Goal: Task Accomplishment & Management: Use online tool/utility

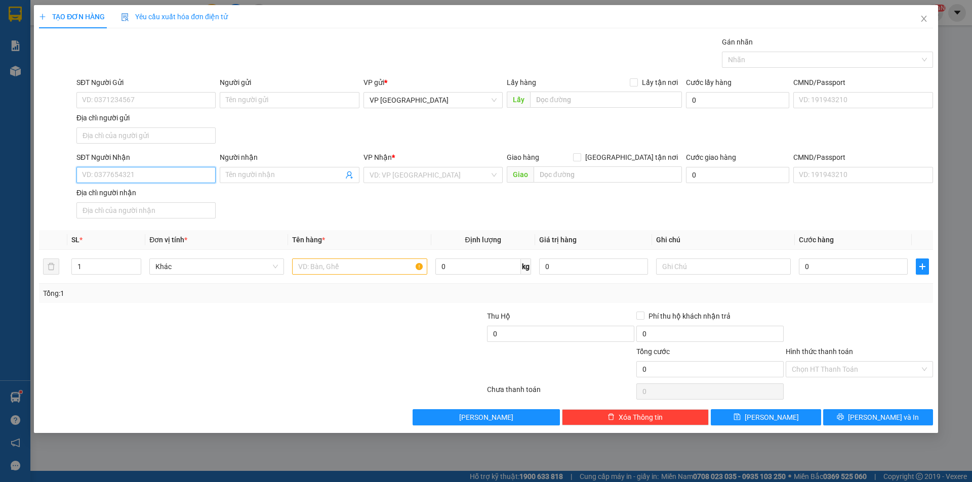
click at [171, 176] on input "SĐT Người Nhận" at bounding box center [145, 175] width 139 height 16
type input "0374644649"
click at [429, 181] on input "search" at bounding box center [429, 175] width 120 height 15
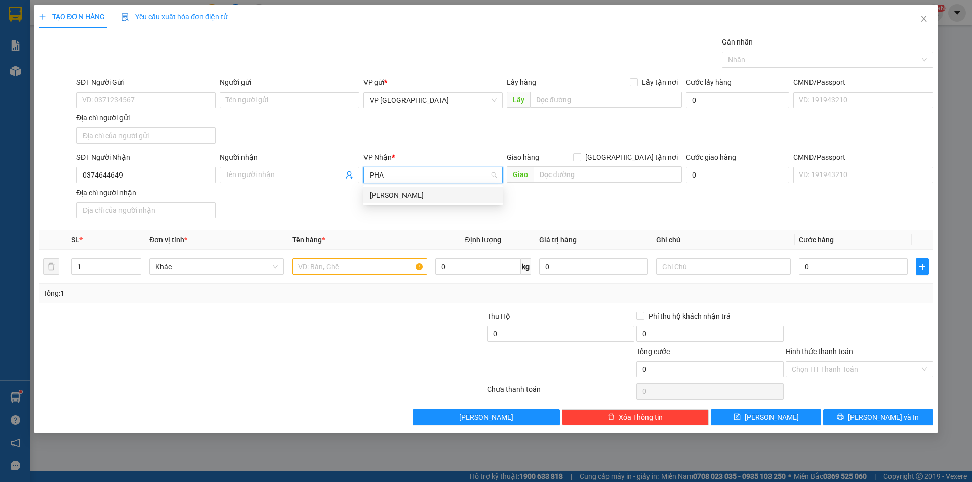
type input "PHAN"
click at [422, 193] on div "[PERSON_NAME]" at bounding box center [432, 195] width 127 height 11
click at [350, 265] on input "text" at bounding box center [359, 267] width 135 height 16
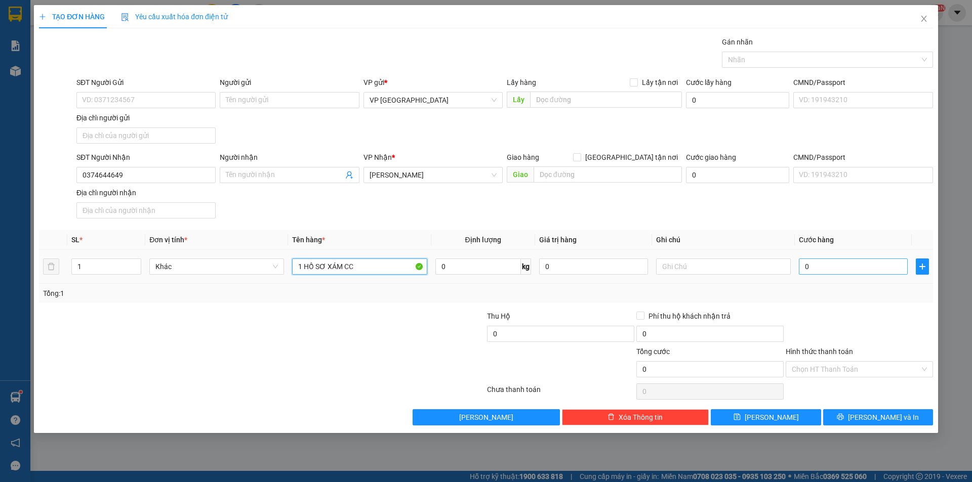
type input "1 HỒ SƠ XÁM CC"
click at [815, 265] on input "0" at bounding box center [853, 267] width 109 height 16
type input "3"
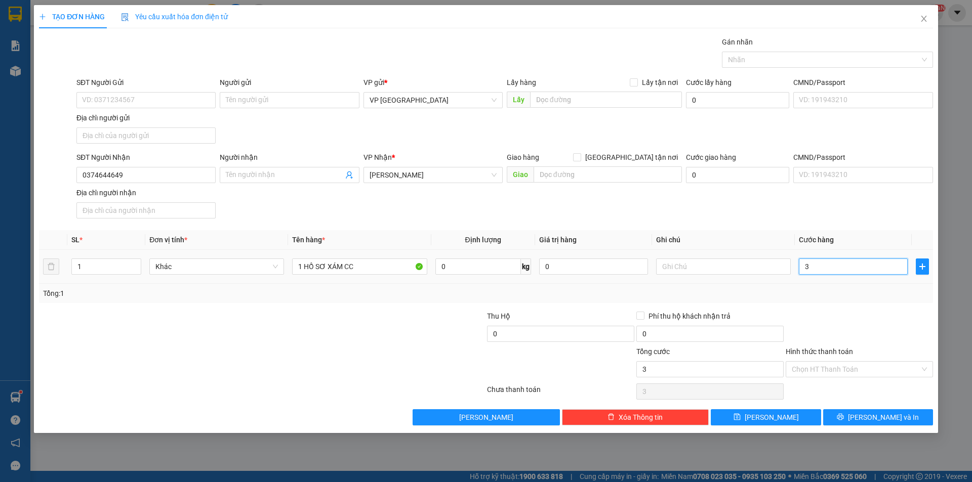
type input "30"
type input "30.000"
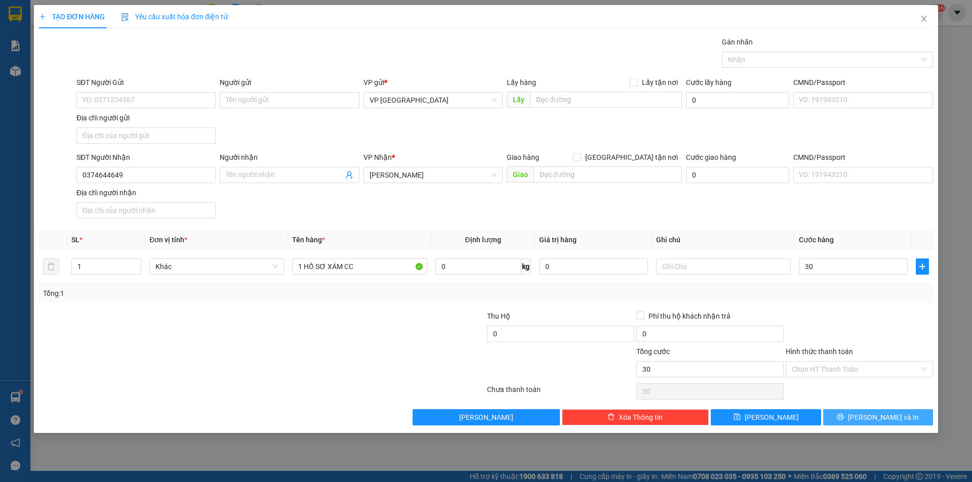
type input "30.000"
click at [885, 417] on span "[PERSON_NAME] và In" at bounding box center [883, 417] width 71 height 11
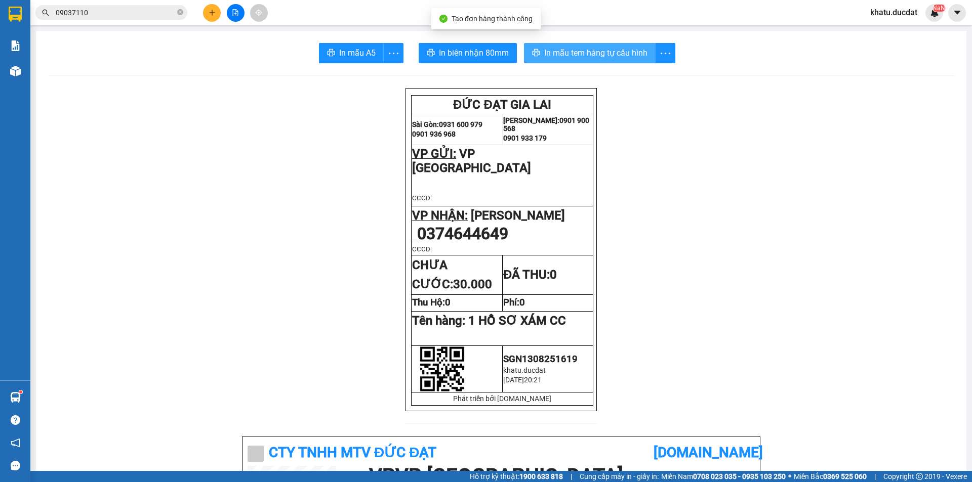
click at [634, 57] on span "In mẫu tem hàng tự cấu hình" at bounding box center [595, 53] width 103 height 13
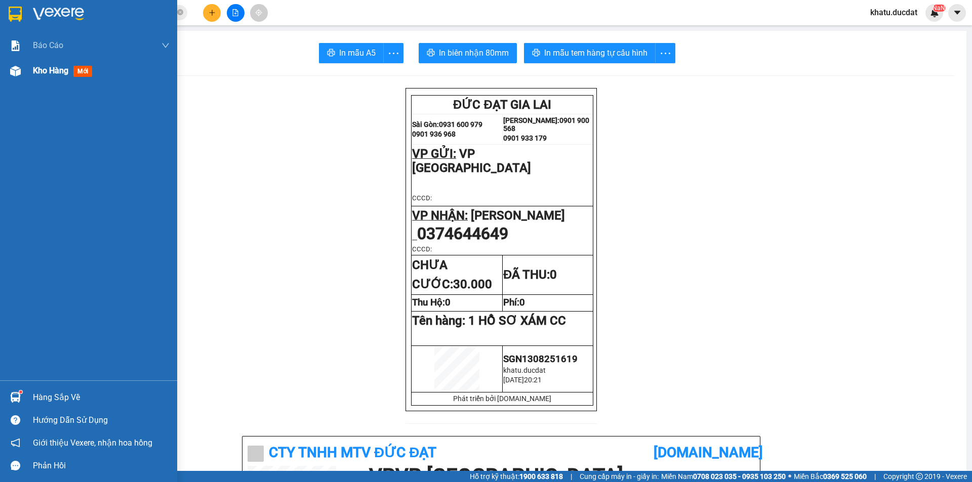
click at [45, 71] on span "Kho hàng" at bounding box center [50, 71] width 35 height 10
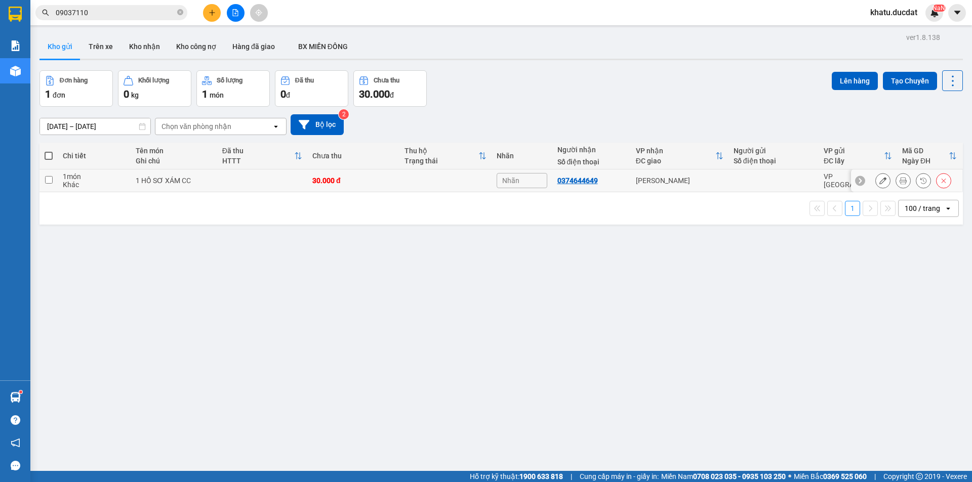
click at [437, 178] on td at bounding box center [445, 181] width 92 height 23
checkbox input "true"
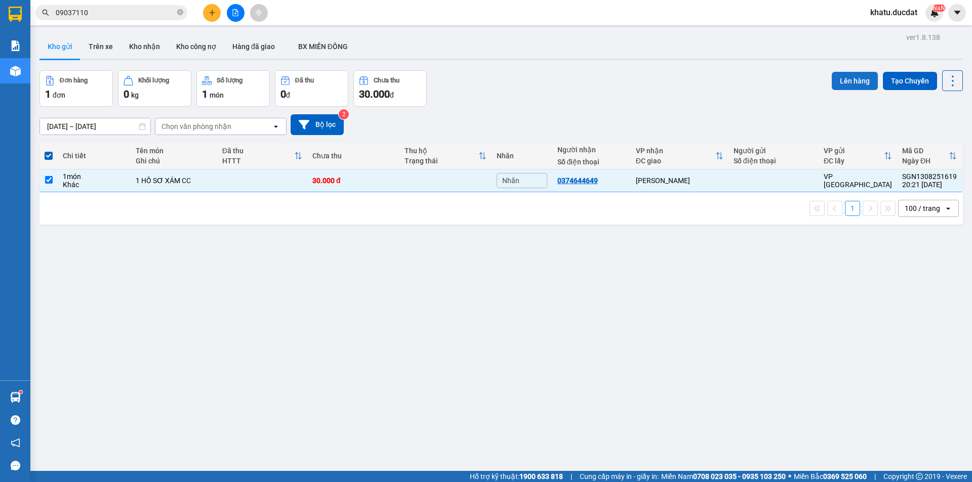
click at [840, 85] on button "Lên hàng" at bounding box center [855, 81] width 46 height 18
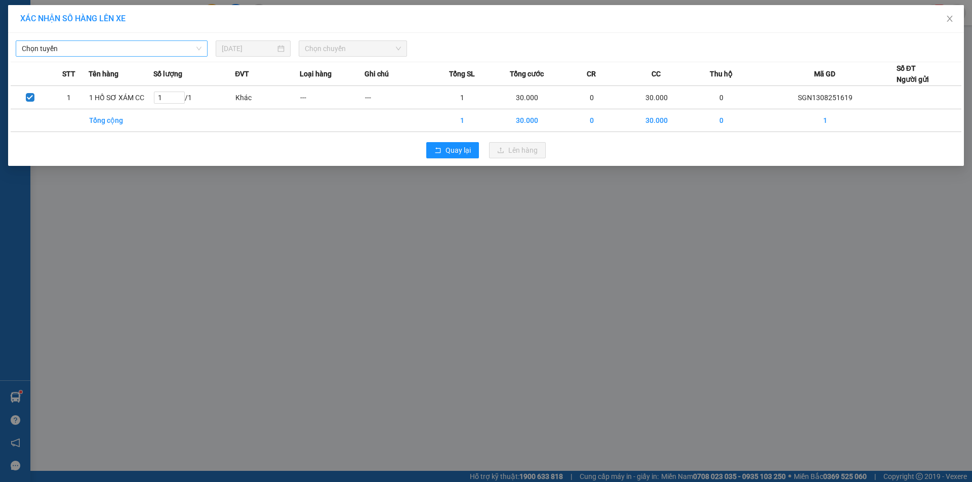
click at [187, 51] on span "Chọn tuyến" at bounding box center [112, 48] width 180 height 15
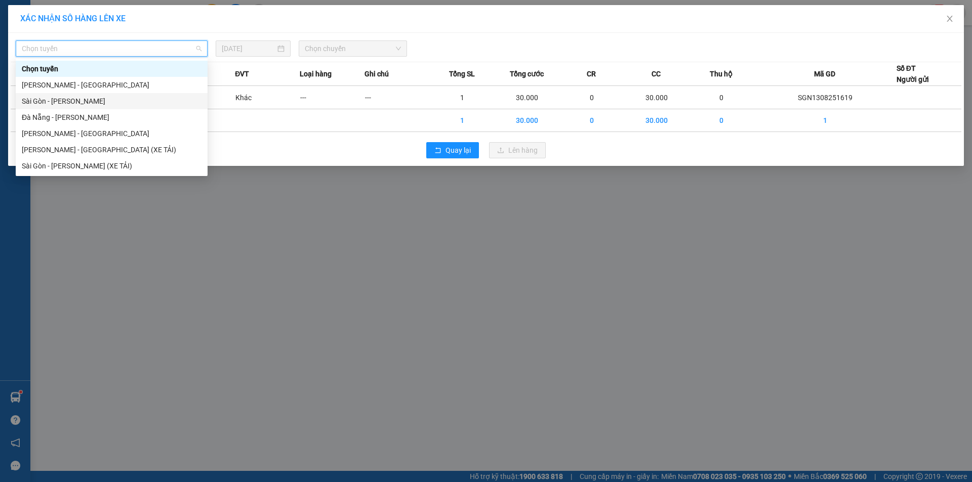
click at [82, 100] on div "Sài Gòn - [PERSON_NAME]" at bounding box center [112, 101] width 180 height 11
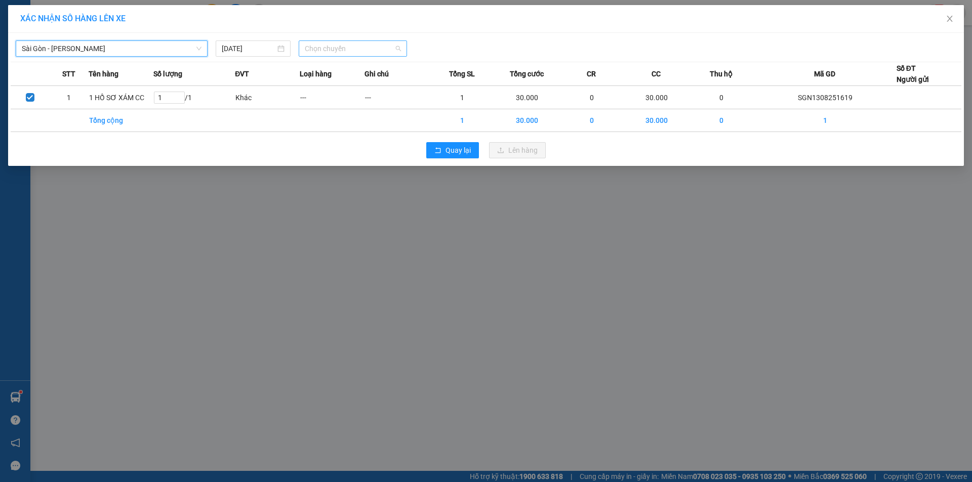
click at [325, 51] on span "Chọn chuyến" at bounding box center [353, 48] width 96 height 15
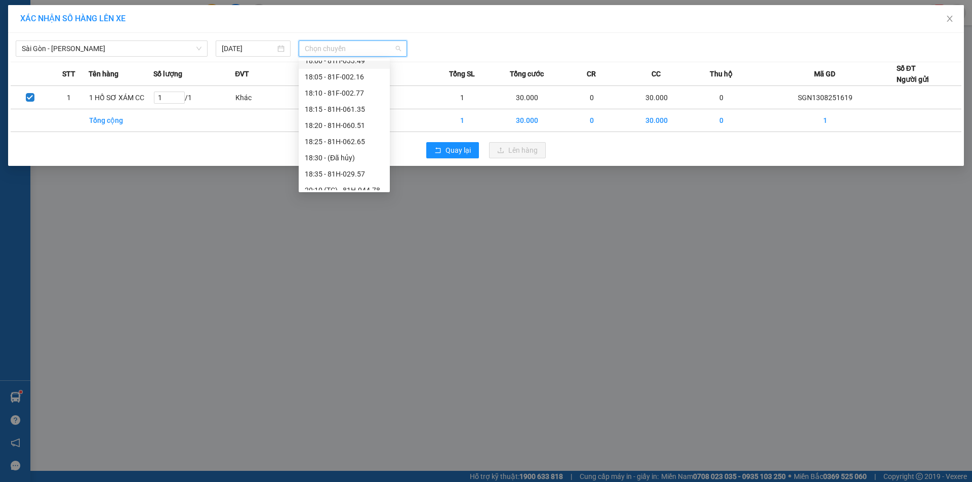
scroll to position [81, 0]
click at [364, 161] on div "20:10 (TC) - 81H-044.78" at bounding box center [344, 165] width 79 height 11
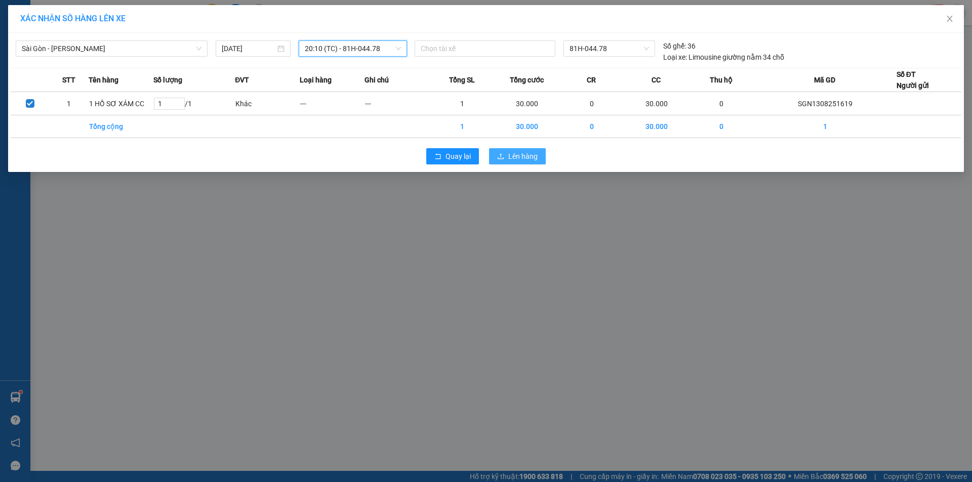
click at [520, 153] on span "Lên hàng" at bounding box center [522, 156] width 29 height 11
